Goal: Task Accomplishment & Management: Use online tool/utility

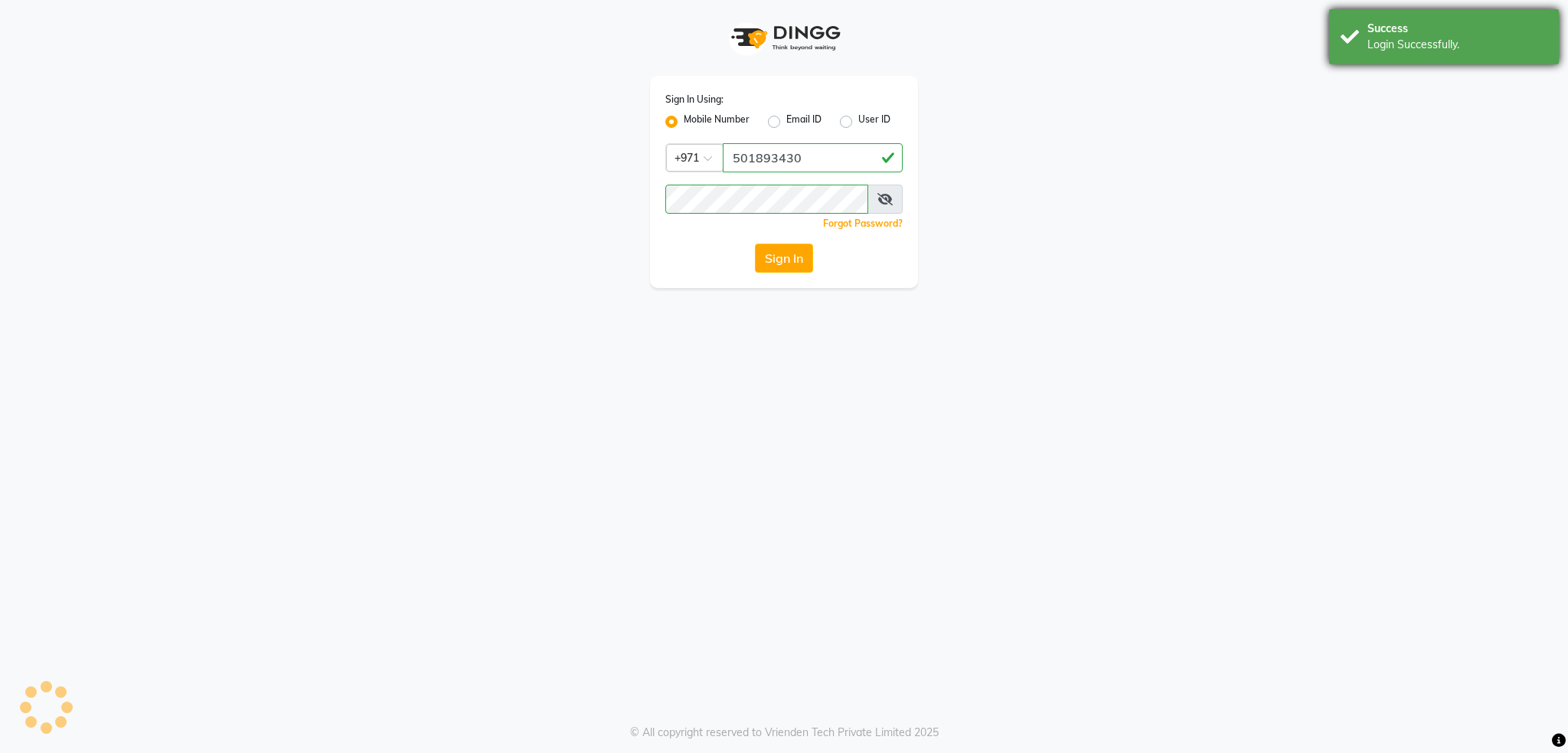
click at [1364, 41] on div "Success Login Successfully." at bounding box center [1444, 37] width 230 height 55
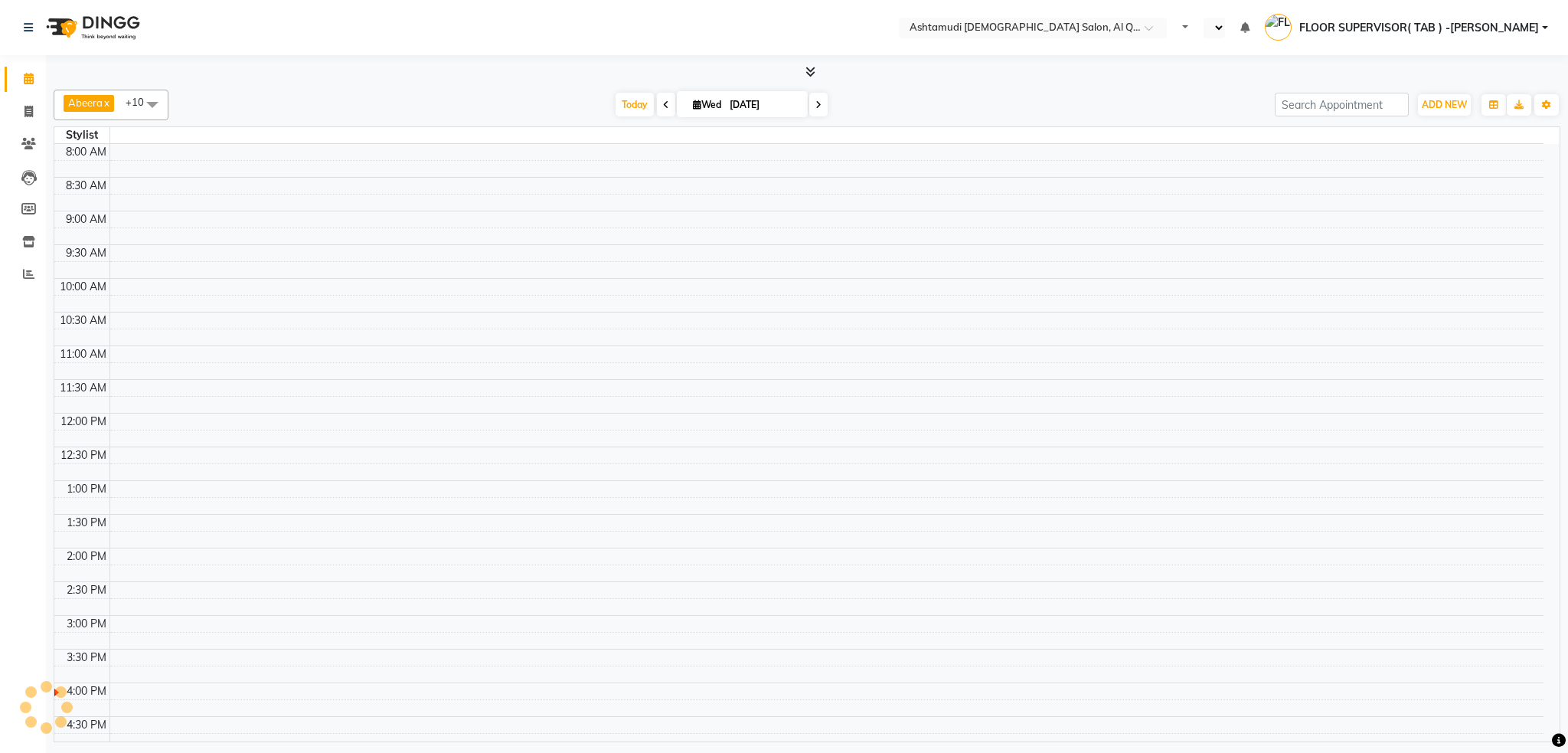
select select "en"
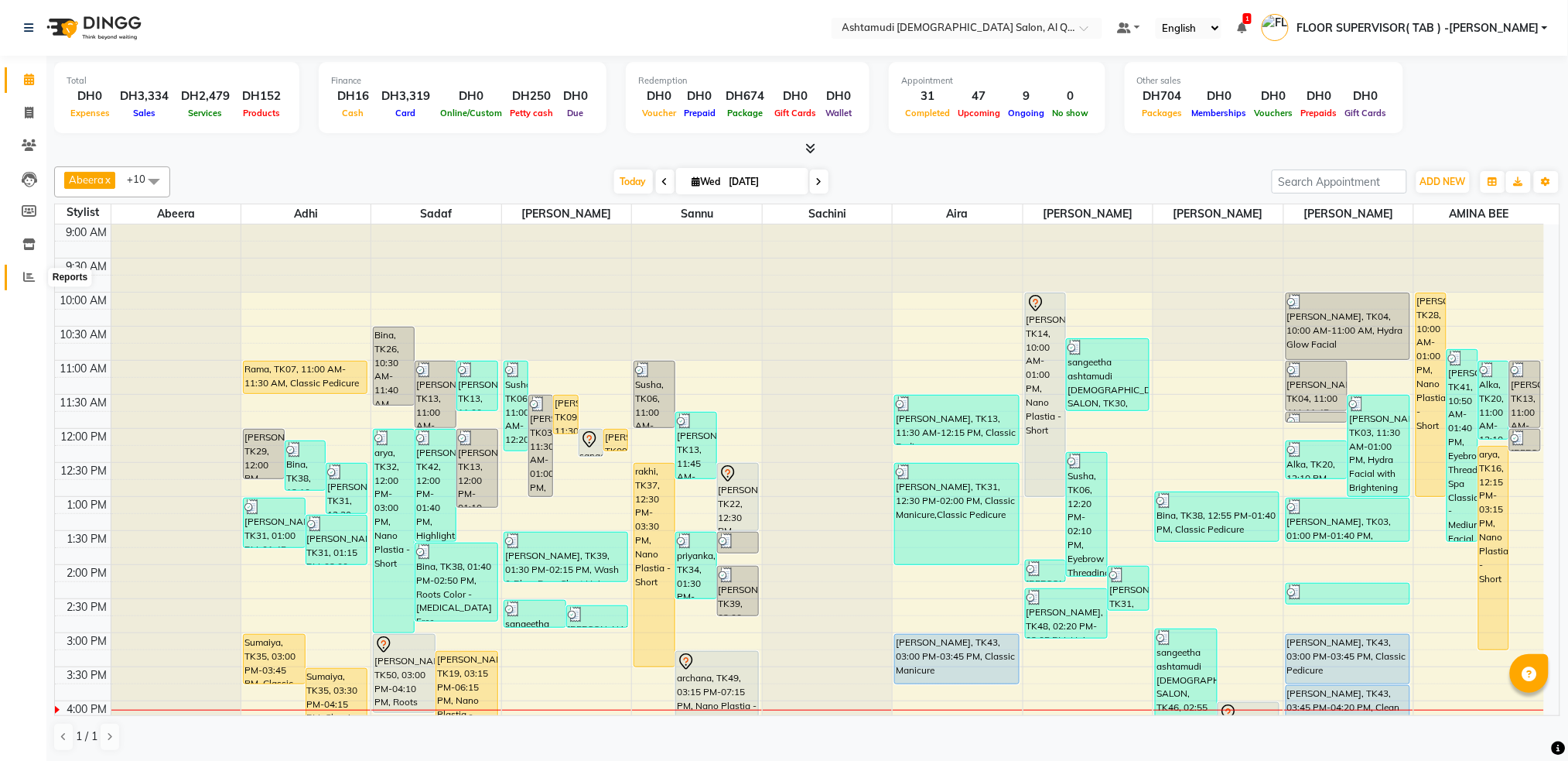
click at [27, 284] on span at bounding box center [29, 277] width 27 height 18
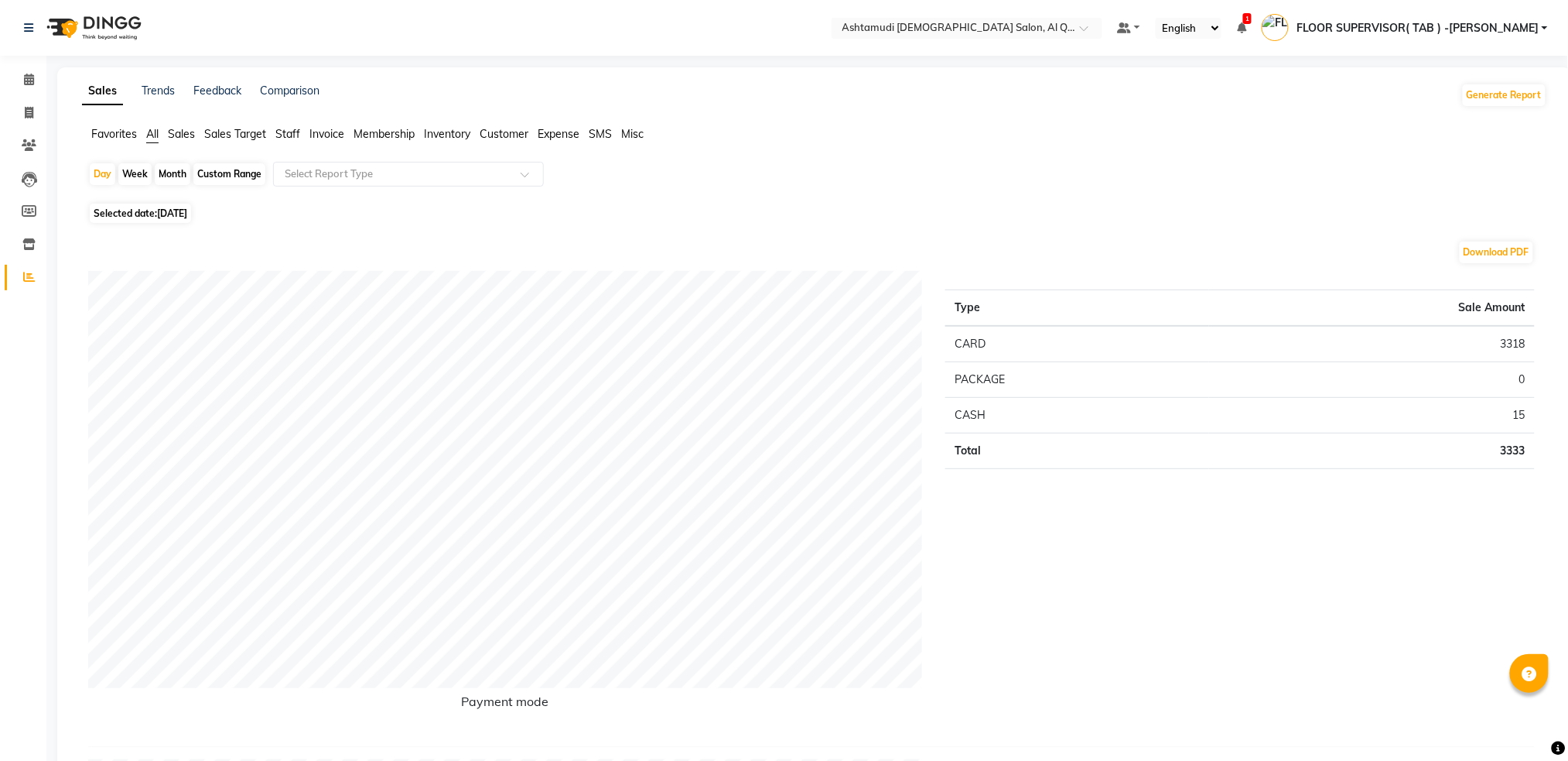
click at [238, 177] on div "Custom Range" at bounding box center [229, 174] width 72 height 22
select select "9"
select select "2025"
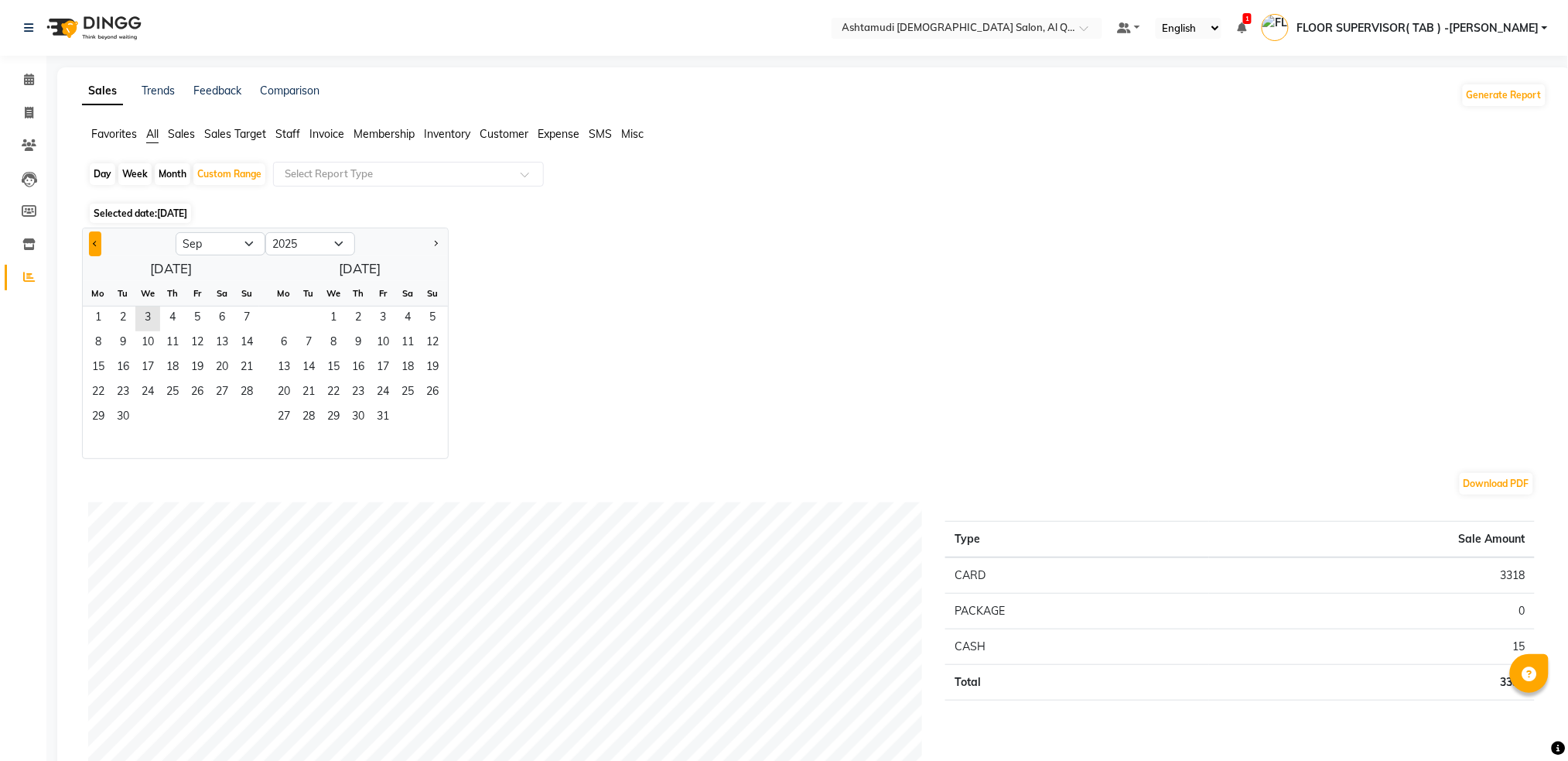
click at [97, 247] on button "Previous month" at bounding box center [95, 244] width 12 height 25
select select "8"
click at [195, 315] on span "1" at bounding box center [197, 319] width 25 height 25
click at [242, 414] on span "31" at bounding box center [247, 418] width 25 height 25
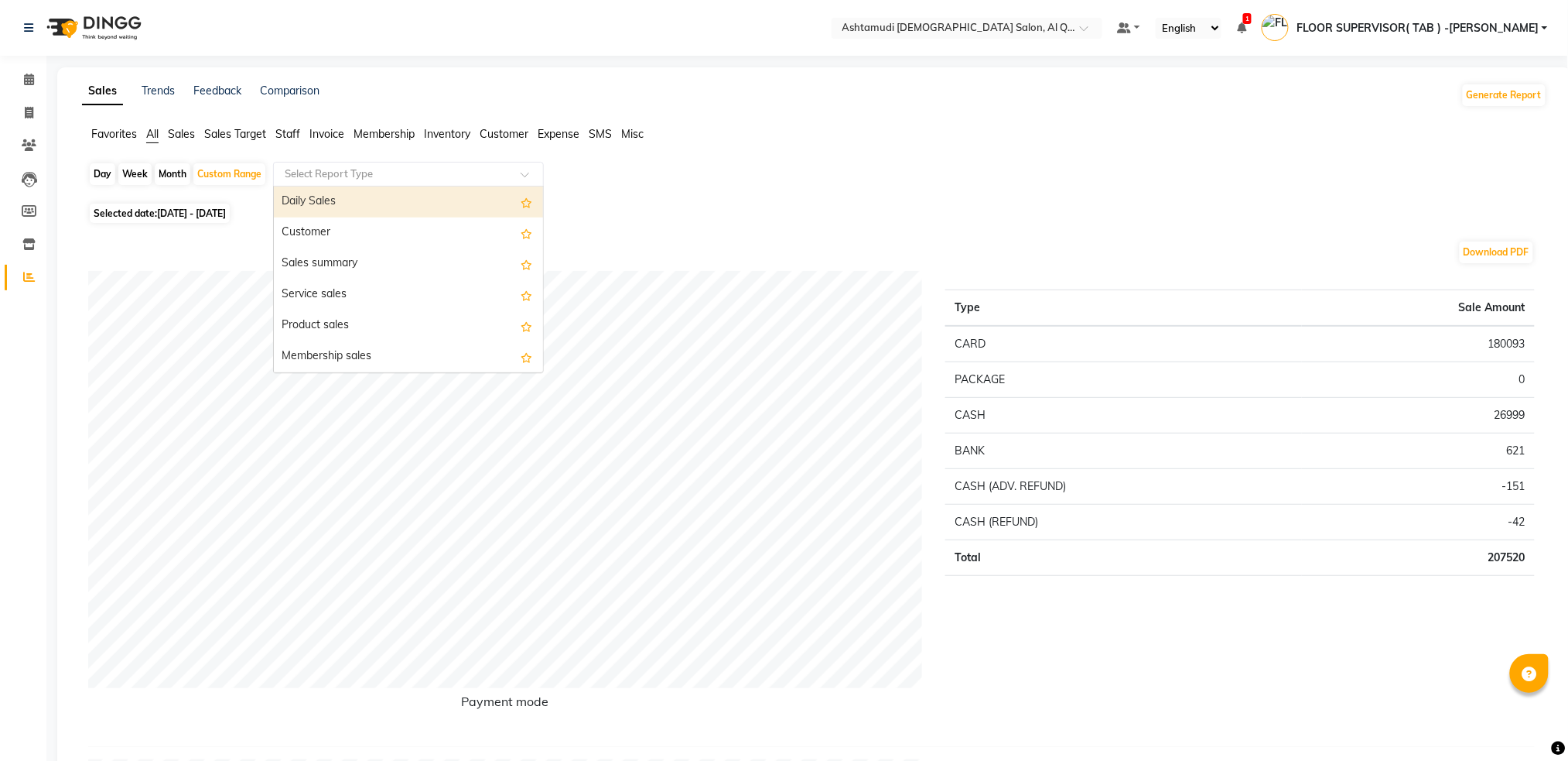
click at [388, 171] on input "text" at bounding box center [393, 174] width 223 height 16
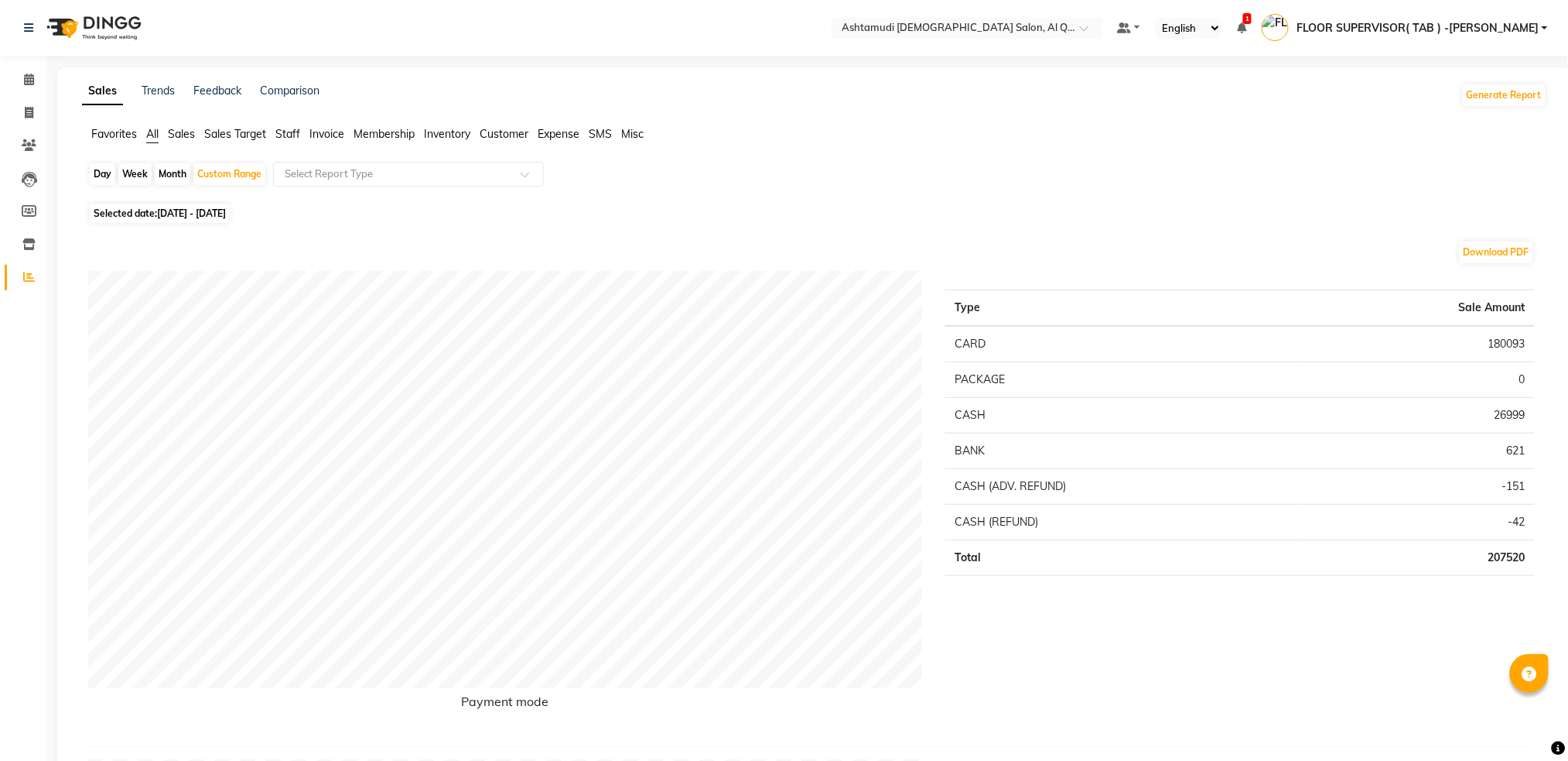
click at [291, 139] on span "Staff" at bounding box center [288, 134] width 25 height 14
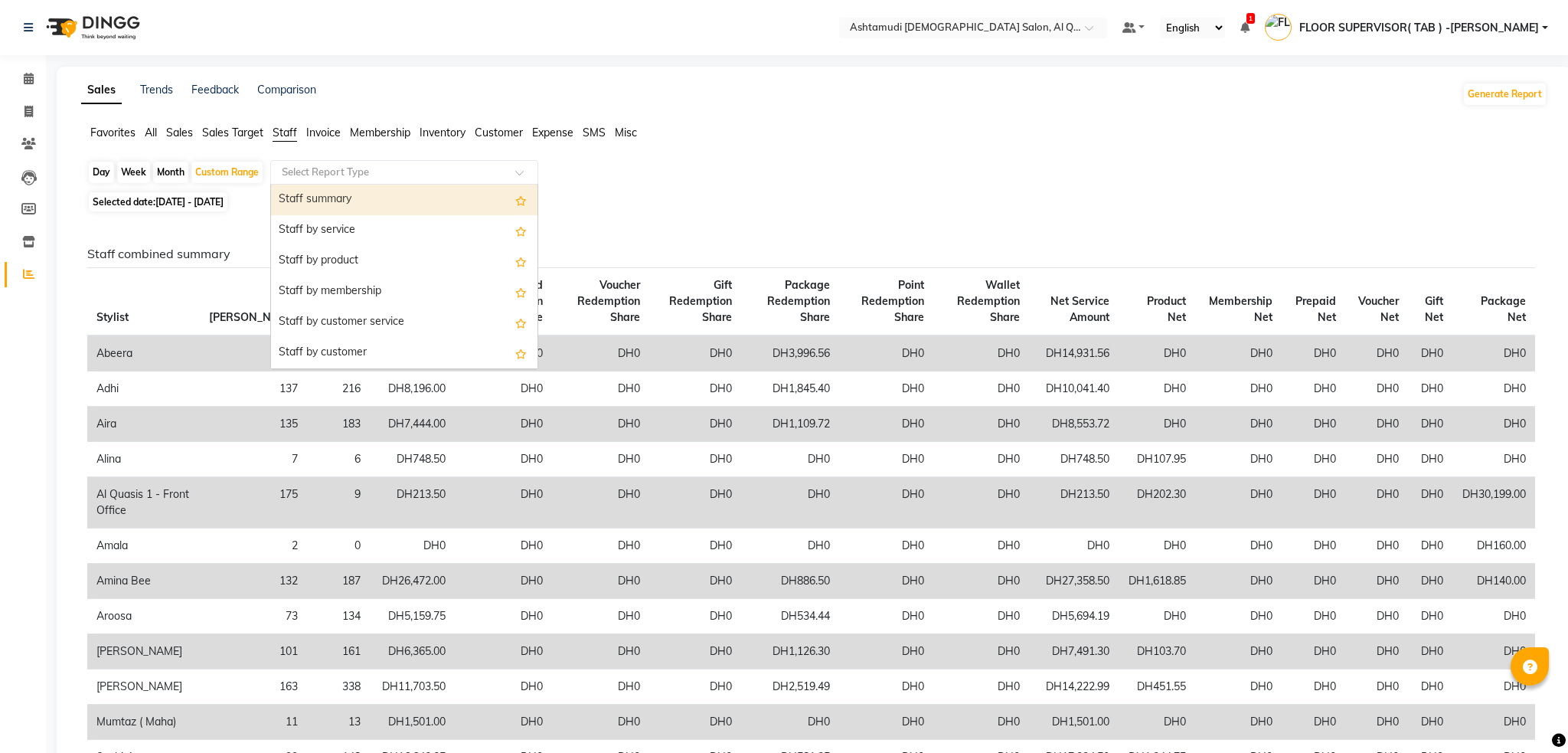
click at [309, 161] on div "Select Report Type" at bounding box center [405, 173] width 268 height 25
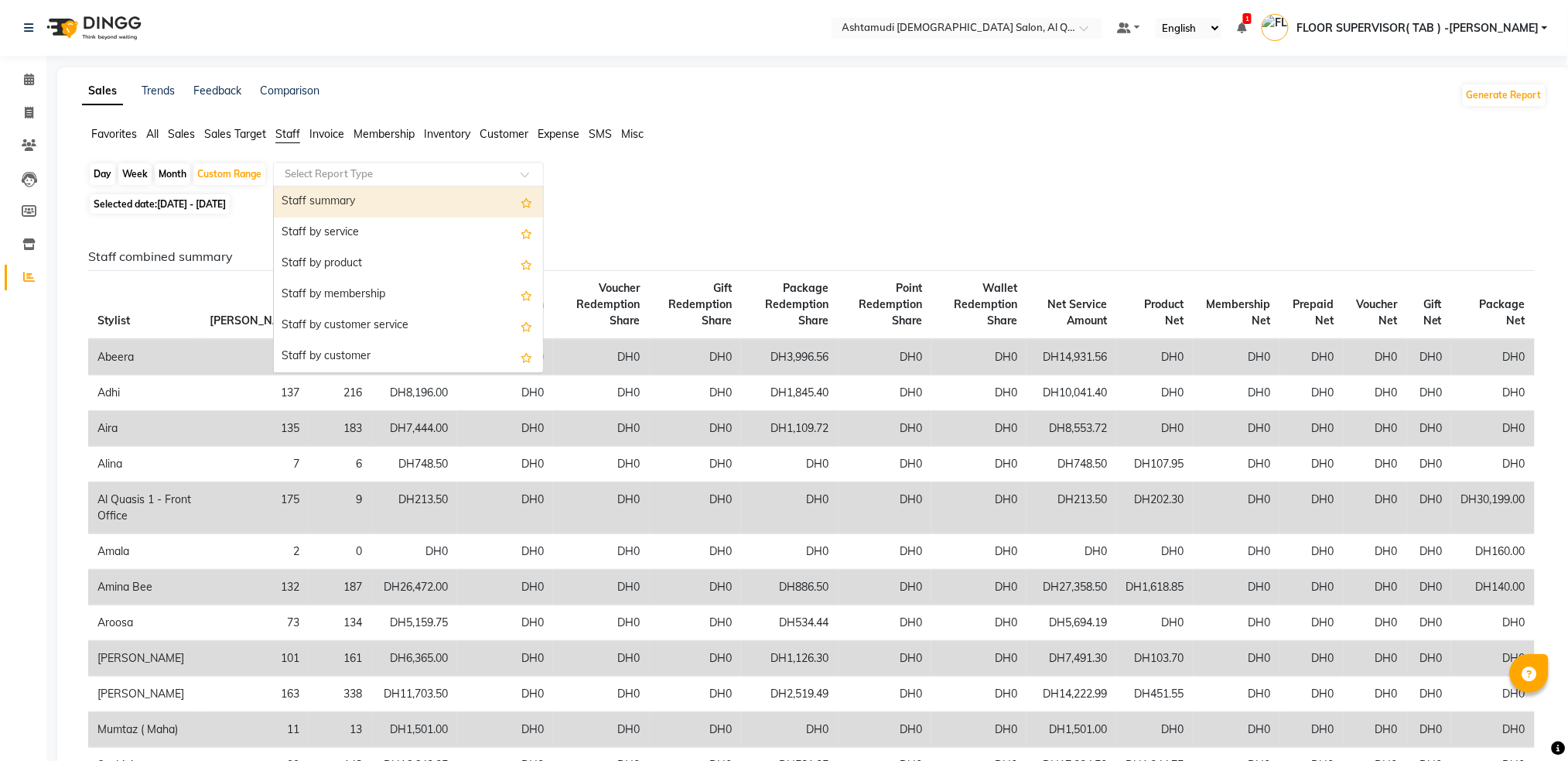
drag, startPoint x: 319, startPoint y: 208, endPoint x: 330, endPoint y: 207, distance: 11.0
click at [319, 206] on div "Staff summary" at bounding box center [409, 202] width 269 height 31
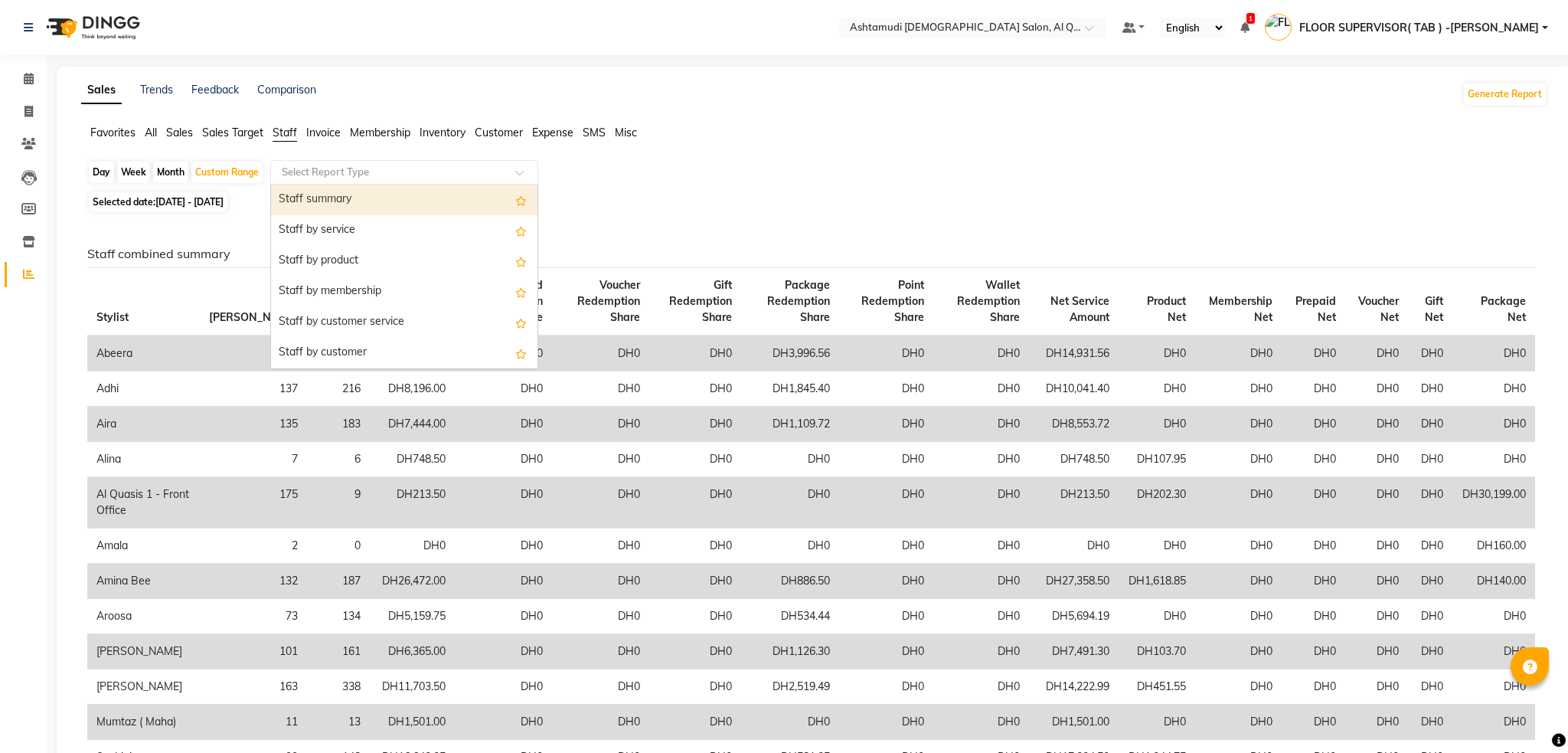
select select "full_report"
select select "csv"
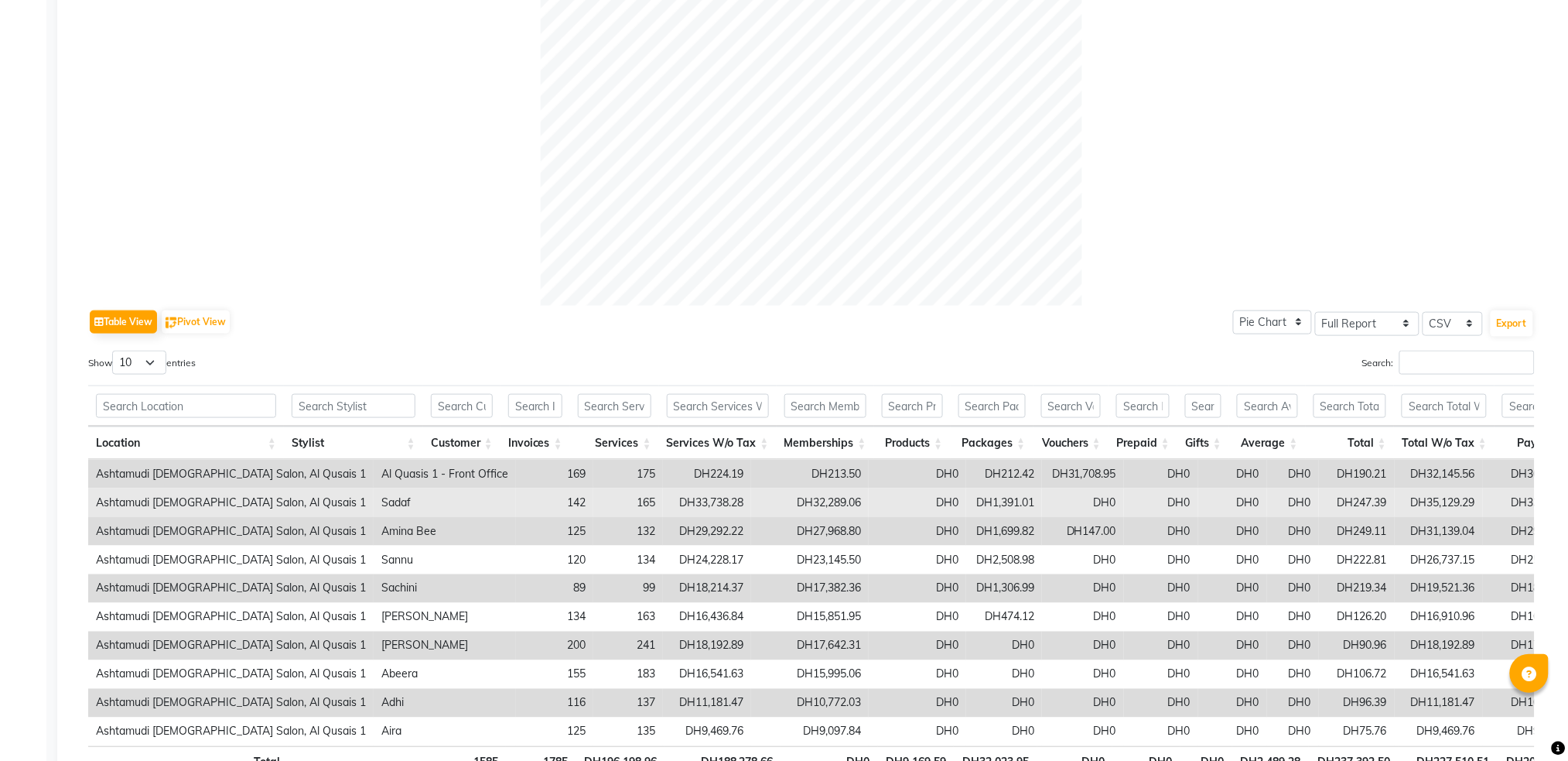
scroll to position [516, 0]
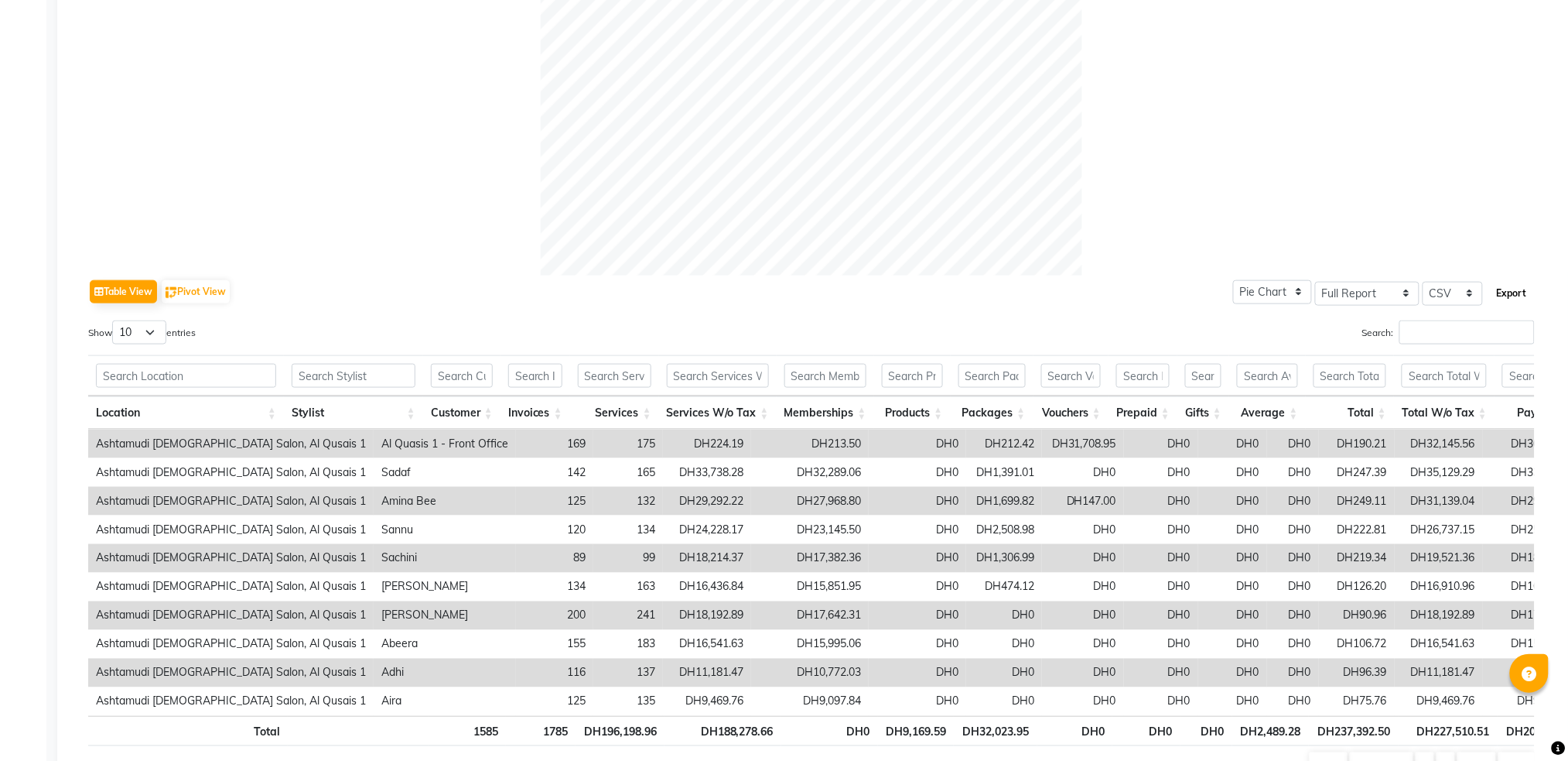
click at [1520, 291] on button "Export" at bounding box center [1512, 294] width 43 height 26
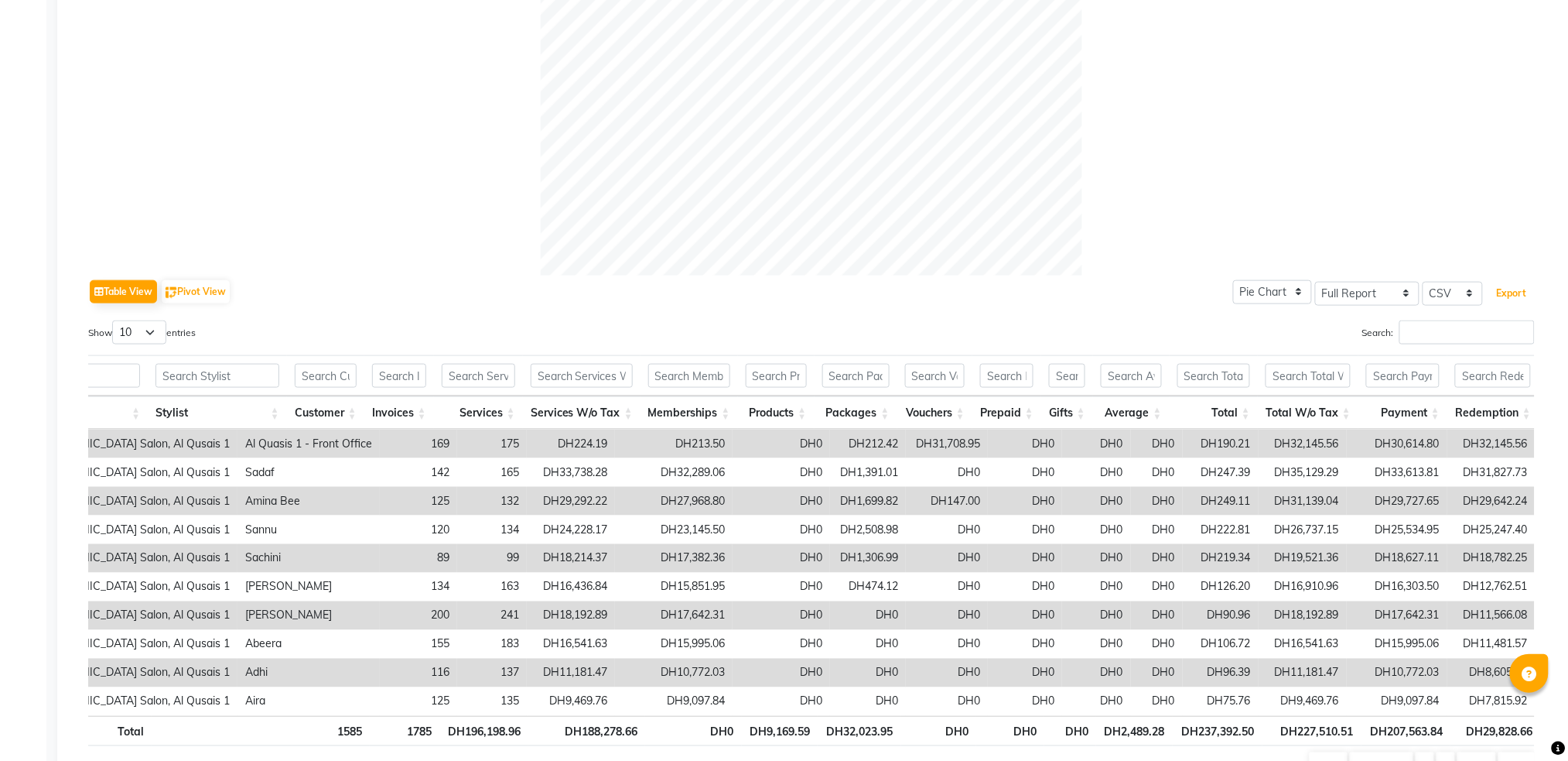
scroll to position [0, 0]
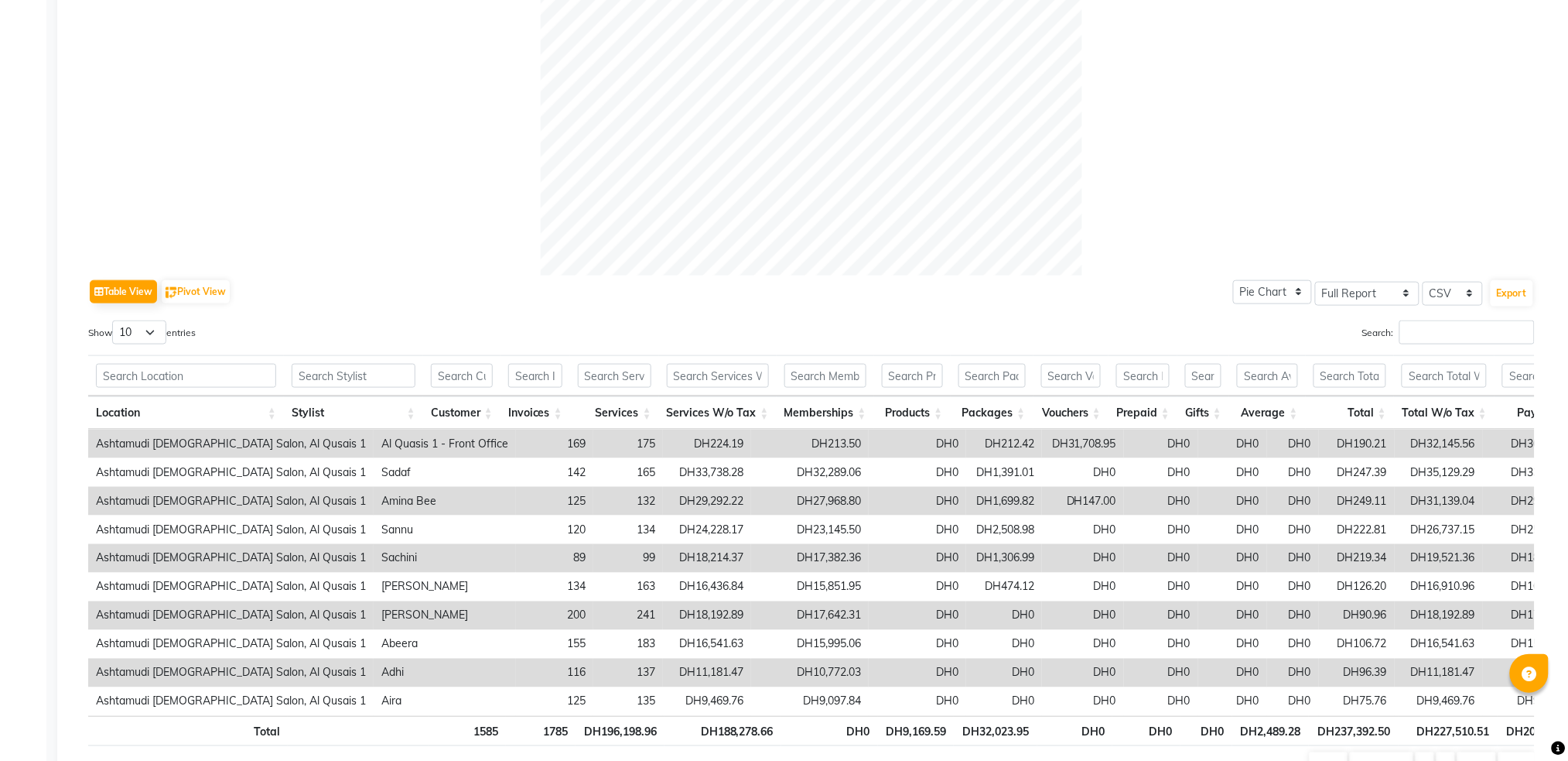
click at [1124, 291] on div "Table View Pivot View Pie Chart Bar Chart Select Full Report Filtered Report Se…" at bounding box center [811, 292] width 1447 height 33
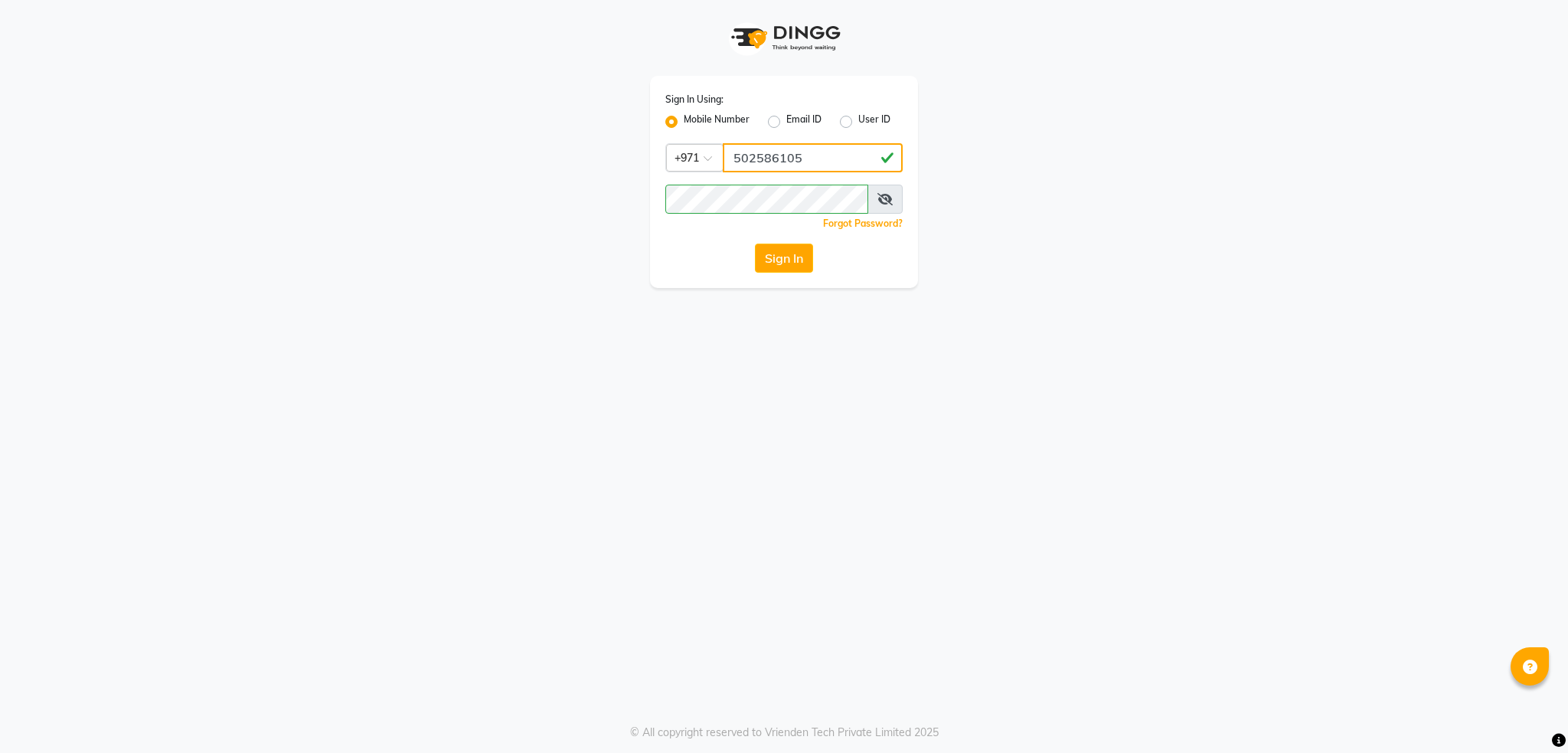
click at [821, 160] on input "502586105" at bounding box center [813, 158] width 180 height 29
type input "5"
click at [579, 184] on div "Sign In Using: Mobile Number Email ID User ID Country Code × +971 Remember me F…" at bounding box center [784, 144] width 873 height 288
click at [798, 160] on input "Username" at bounding box center [813, 158] width 180 height 29
type input "501893432"
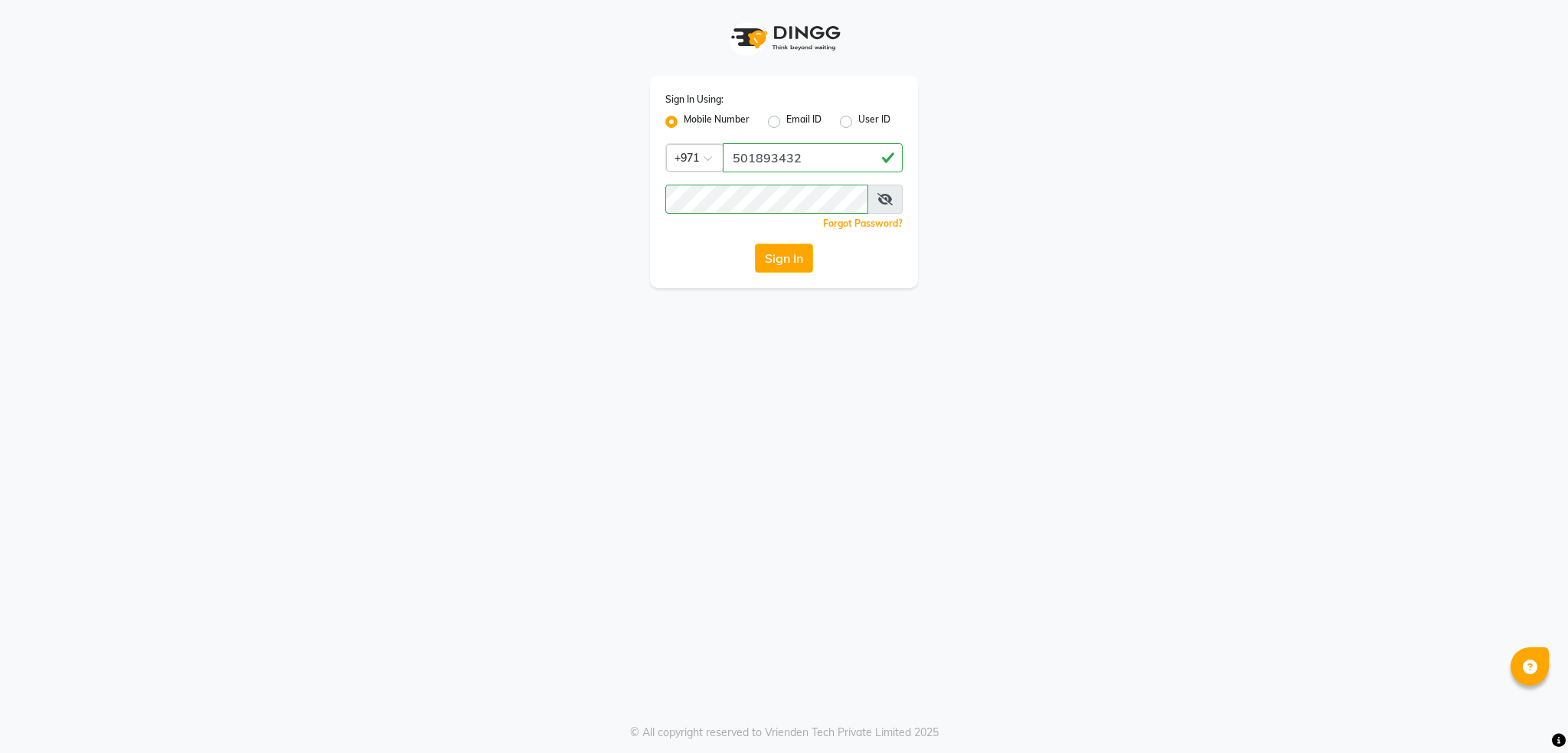
drag, startPoint x: 672, startPoint y: 374, endPoint x: 705, endPoint y: 359, distance: 36.2
click at [672, 374] on div "Sign In Using: Mobile Number Email ID User ID Country Code × [PHONE_NUMBER] Rem…" at bounding box center [784, 376] width 1568 height 753
click at [801, 257] on button "Sign In" at bounding box center [784, 258] width 59 height 29
